Goal: Find specific page/section: Find specific page/section

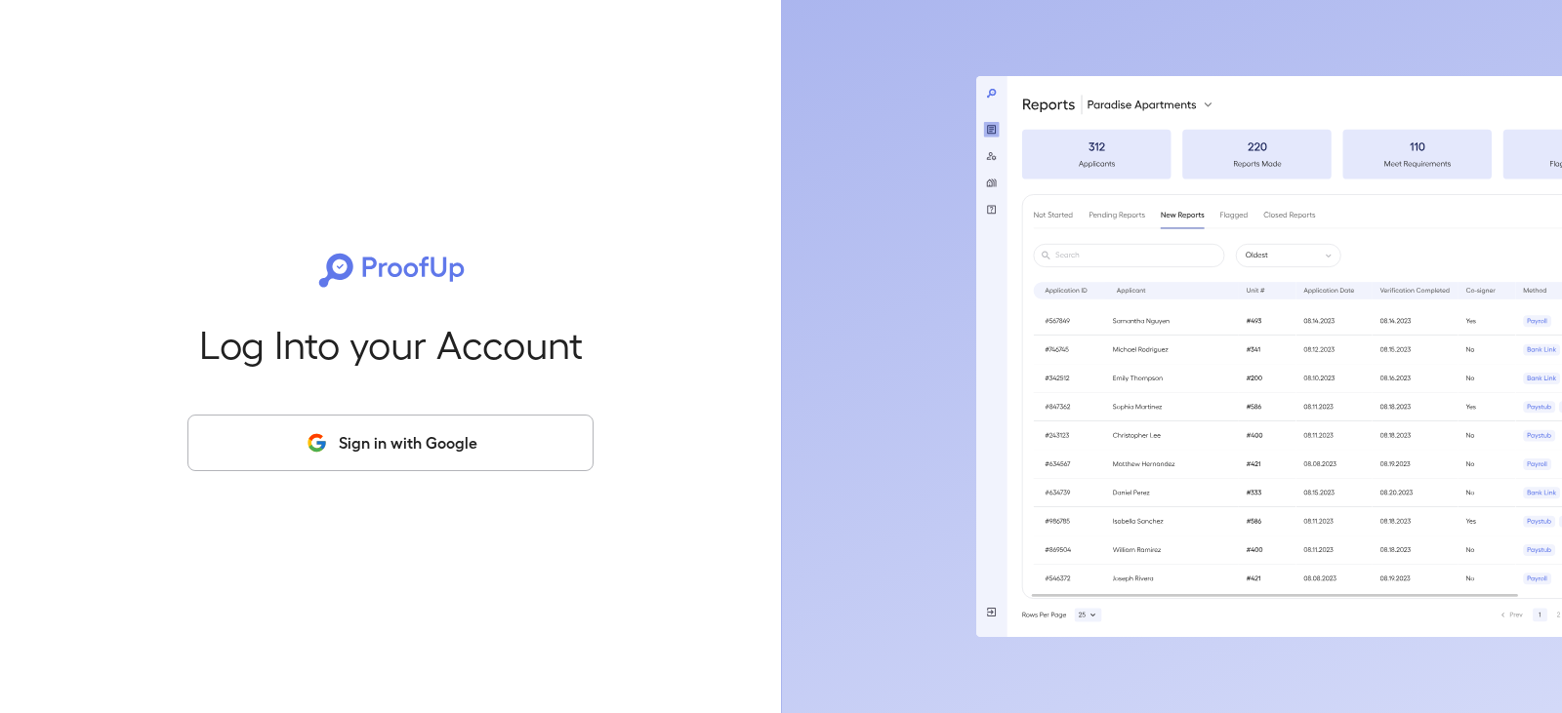
click at [398, 450] on button "Sign in with Google" at bounding box center [390, 443] width 406 height 57
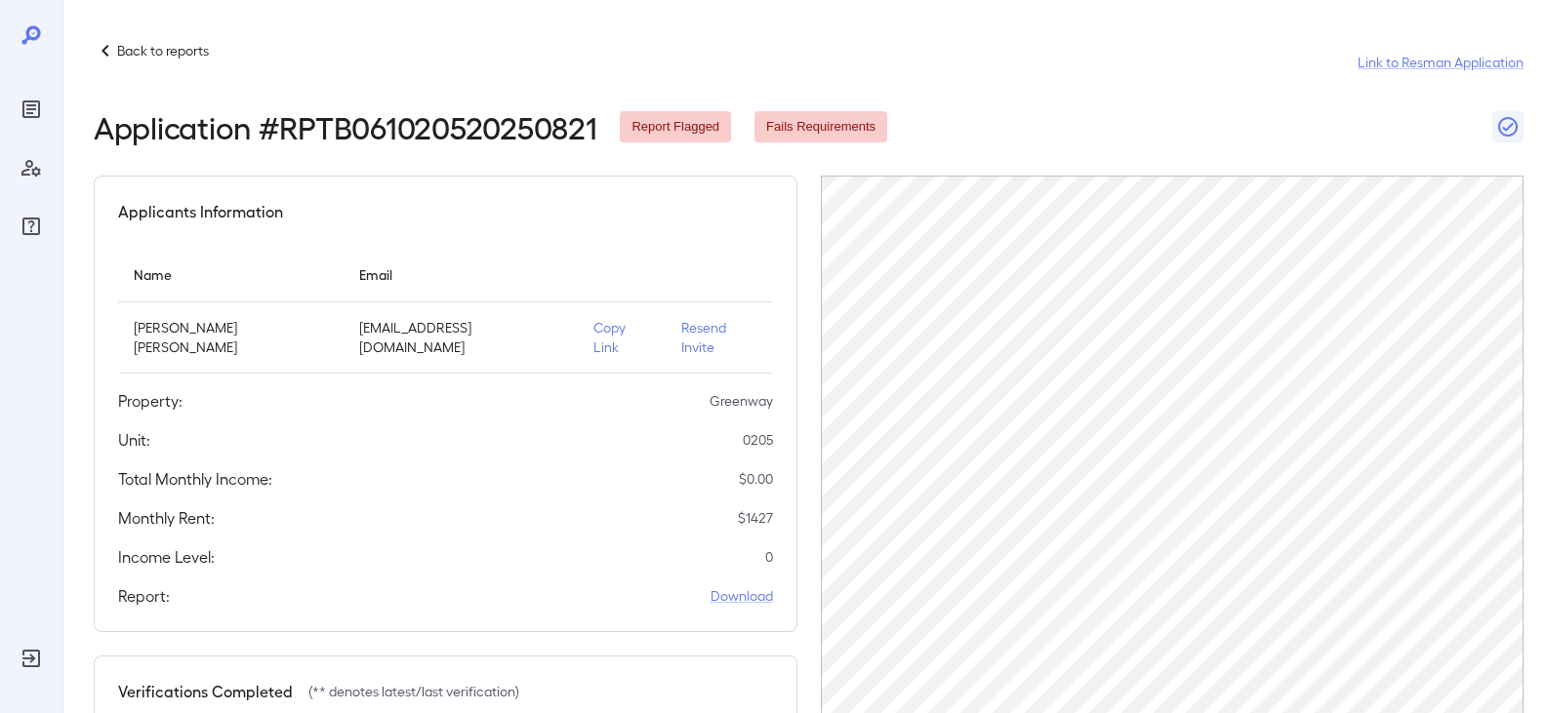
click at [616, 332] on p "Copy Link" at bounding box center [621, 337] width 57 height 39
